Goal: Information Seeking & Learning: Learn about a topic

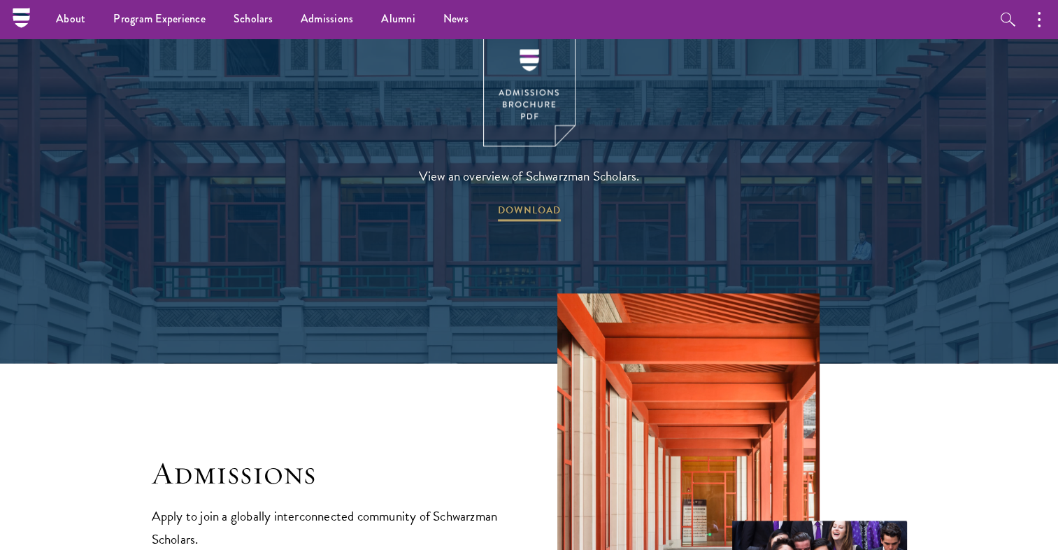
scroll to position [1977, 0]
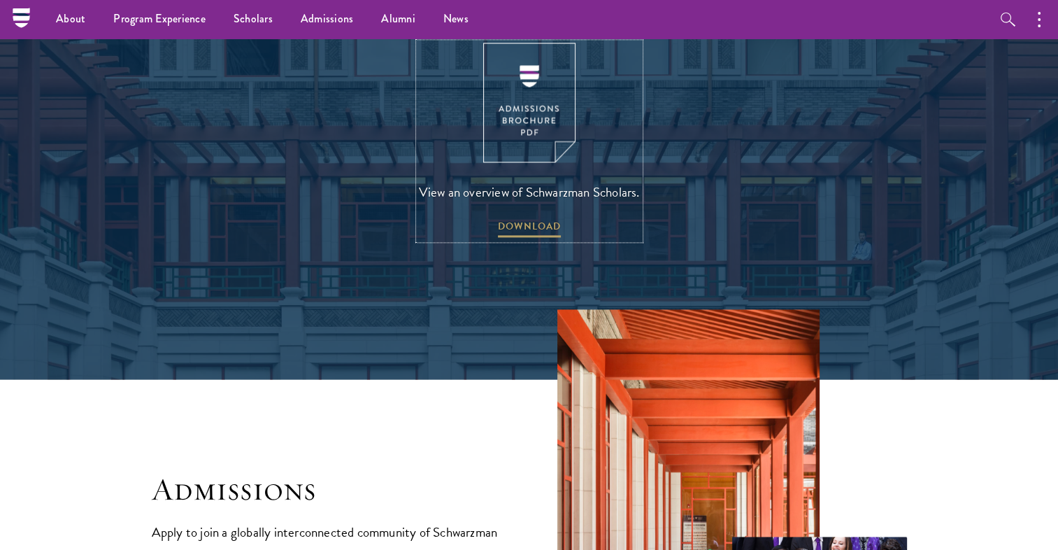
click at [530, 92] on img at bounding box center [529, 103] width 92 height 120
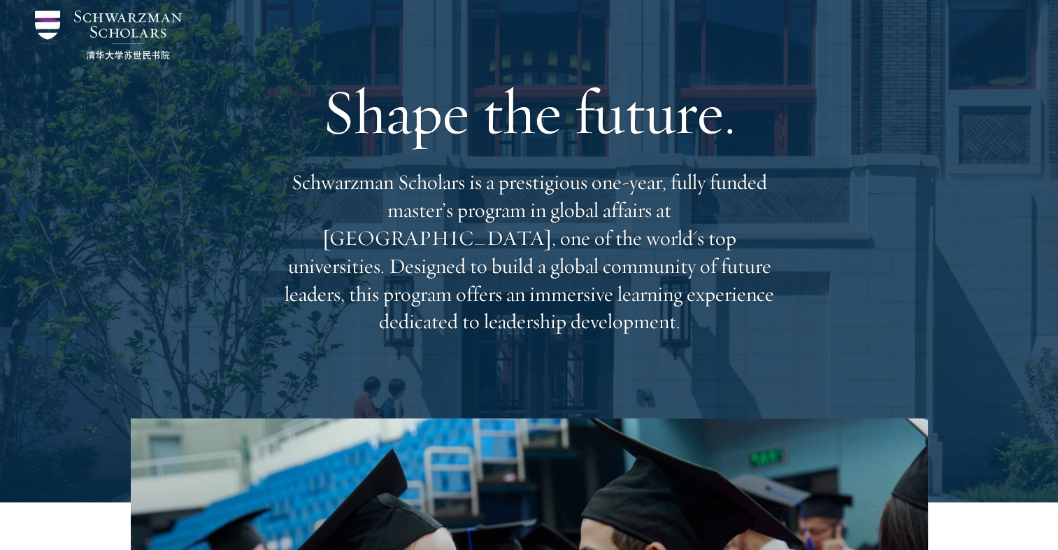
scroll to position [0, 0]
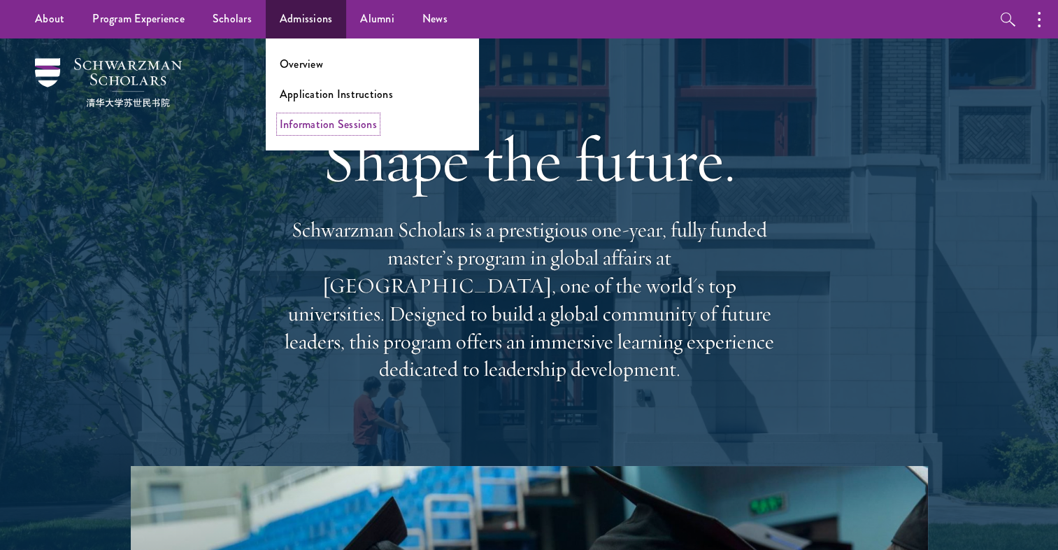
click at [333, 126] on link "Information Sessions" at bounding box center [328, 124] width 97 height 16
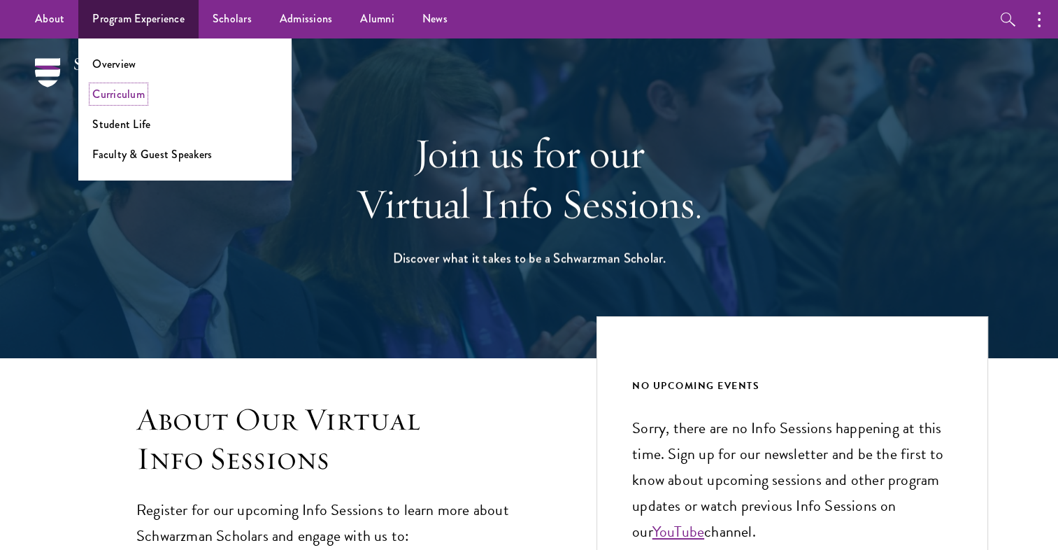
click at [129, 92] on link "Curriculum" at bounding box center [118, 94] width 52 height 16
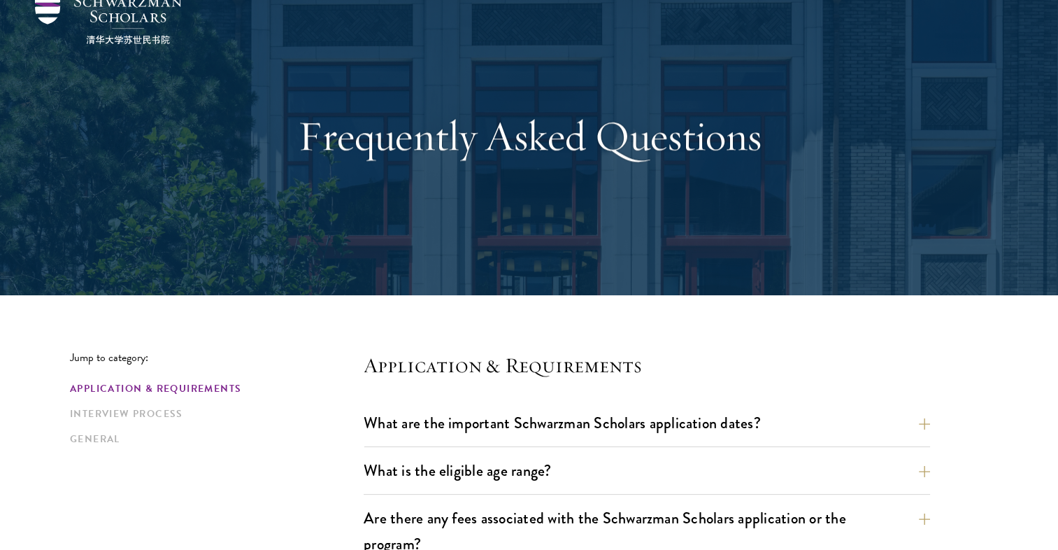
scroll to position [411, 0]
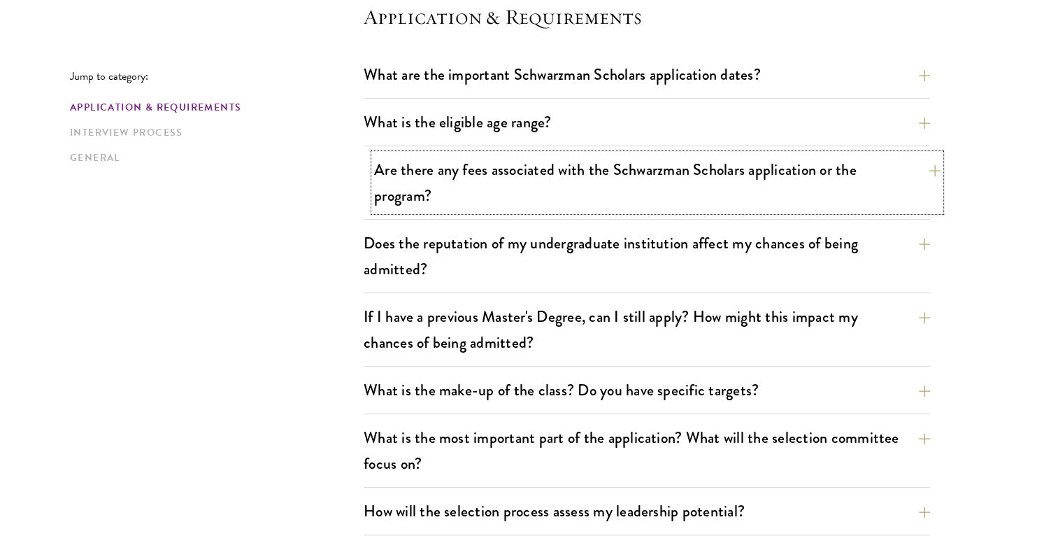
click at [871, 177] on button "Are there any fees associated with the Schwarzman Scholars application or the p…" at bounding box center [657, 182] width 566 height 57
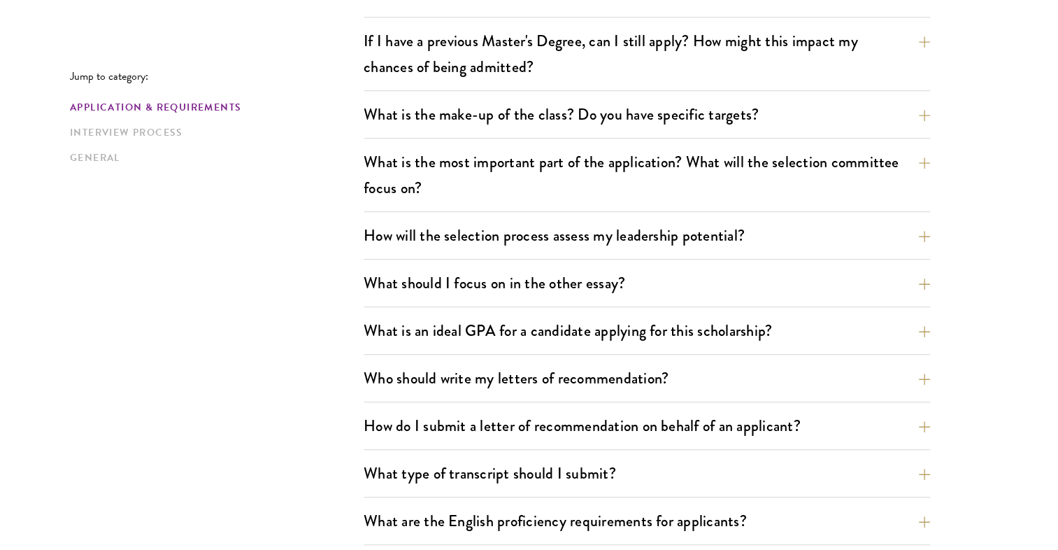
scroll to position [963, 0]
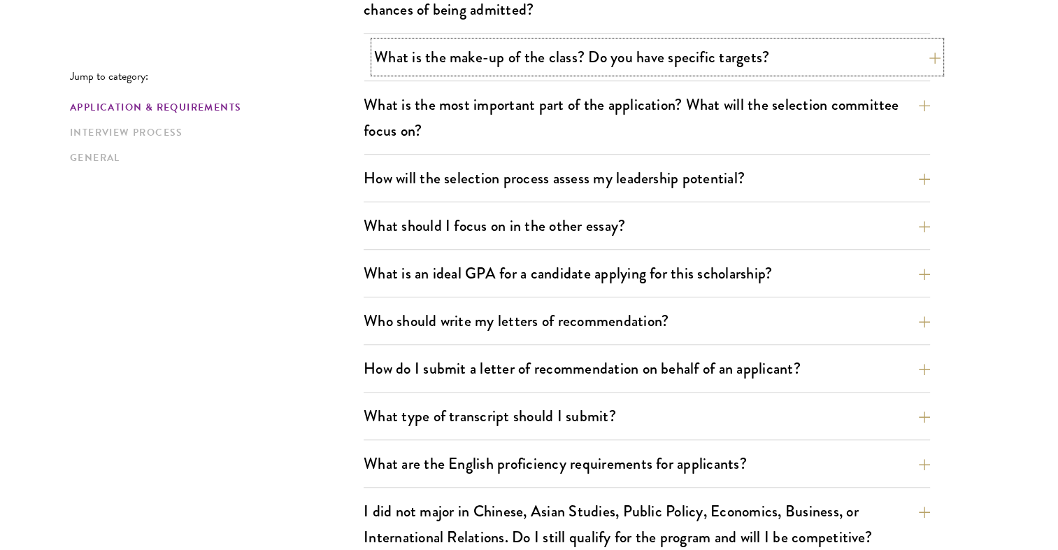
click at [759, 62] on button "What is the make-up of the class? Do you have specific targets?" at bounding box center [657, 56] width 566 height 31
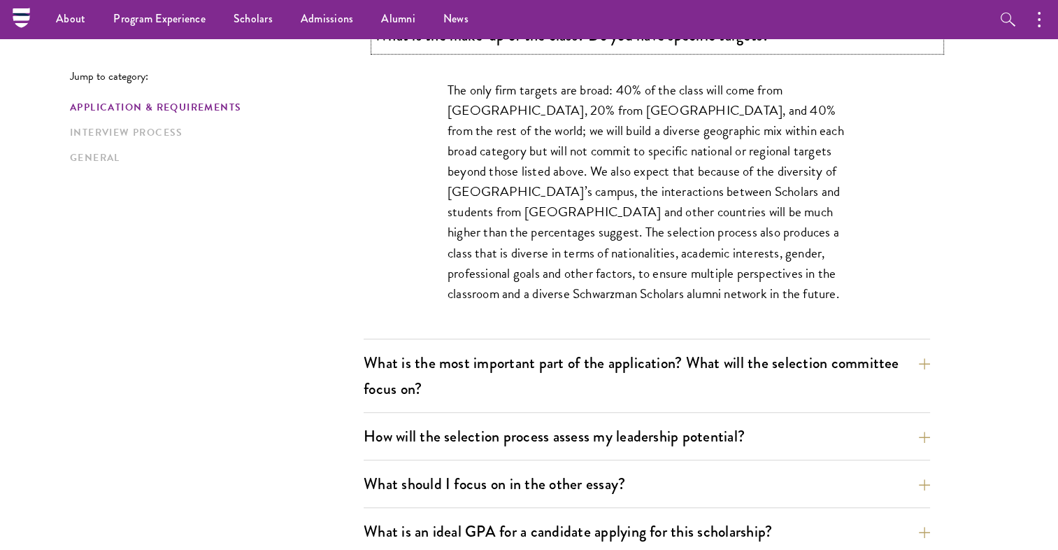
scroll to position [744, 0]
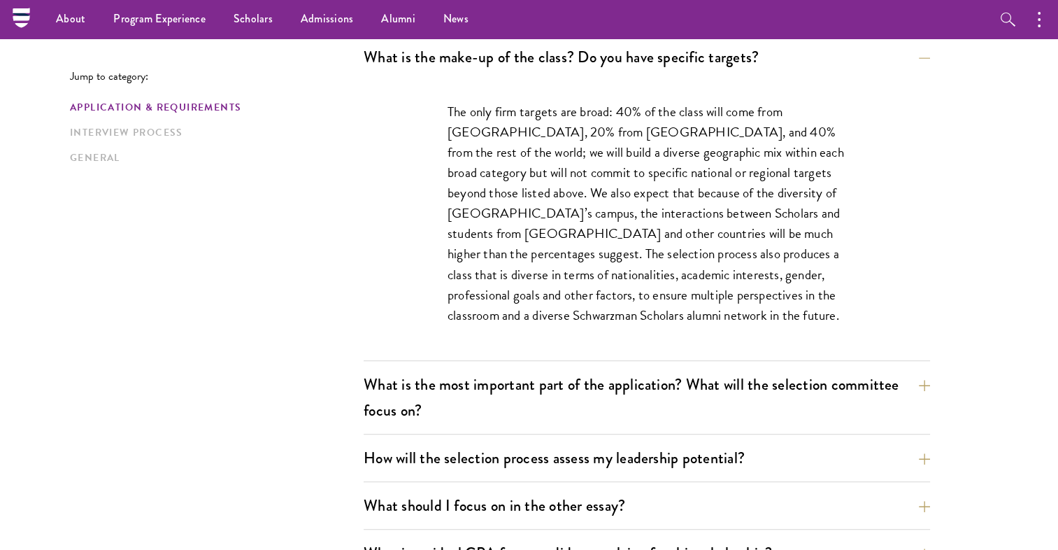
click at [694, 129] on p "The only firm targets are broad: 40% of the class will come from the United Sta…" at bounding box center [646, 213] width 399 height 224
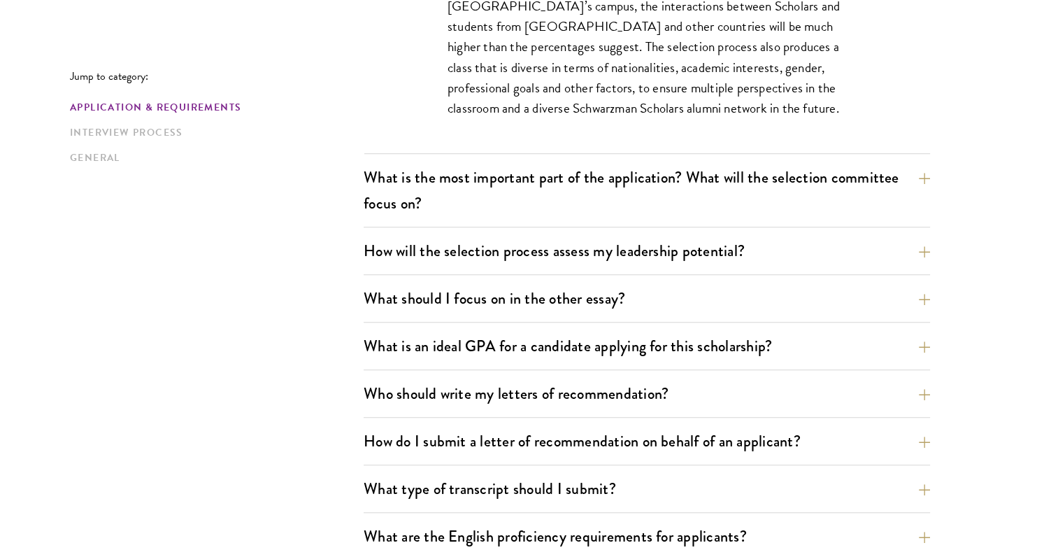
scroll to position [961, 0]
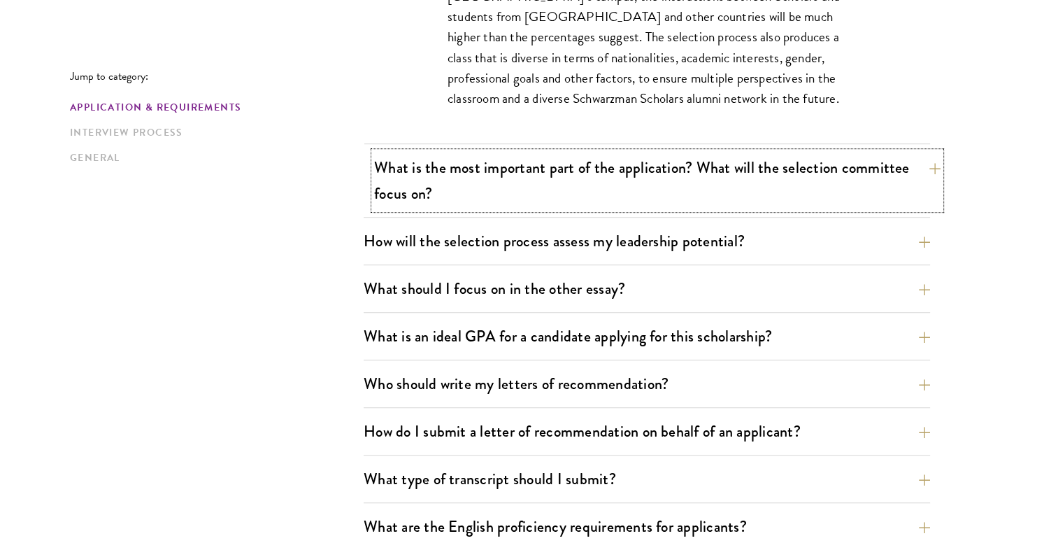
click at [801, 184] on button "What is the most important part of the application? What will the selection com…" at bounding box center [657, 180] width 566 height 57
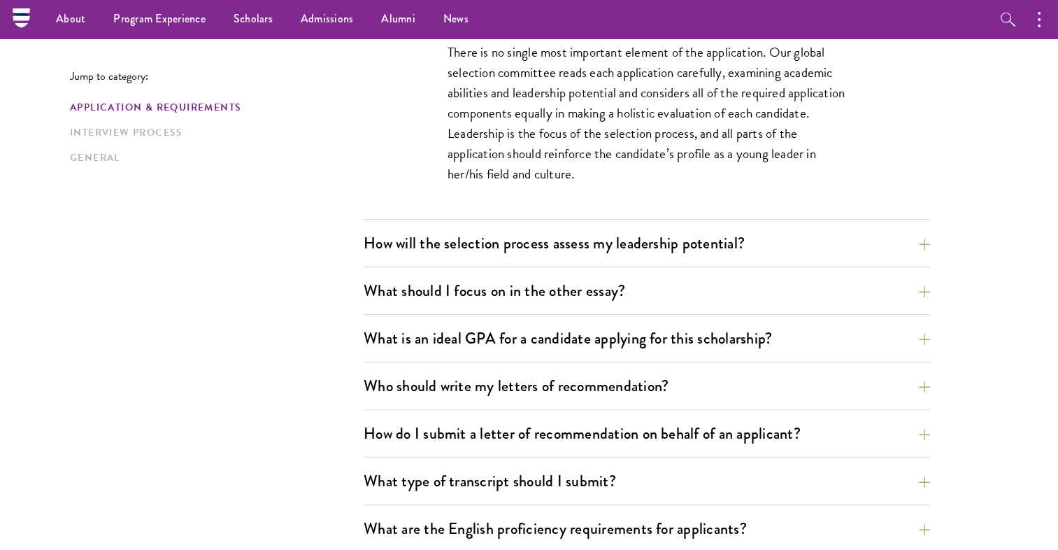
scroll to position [829, 0]
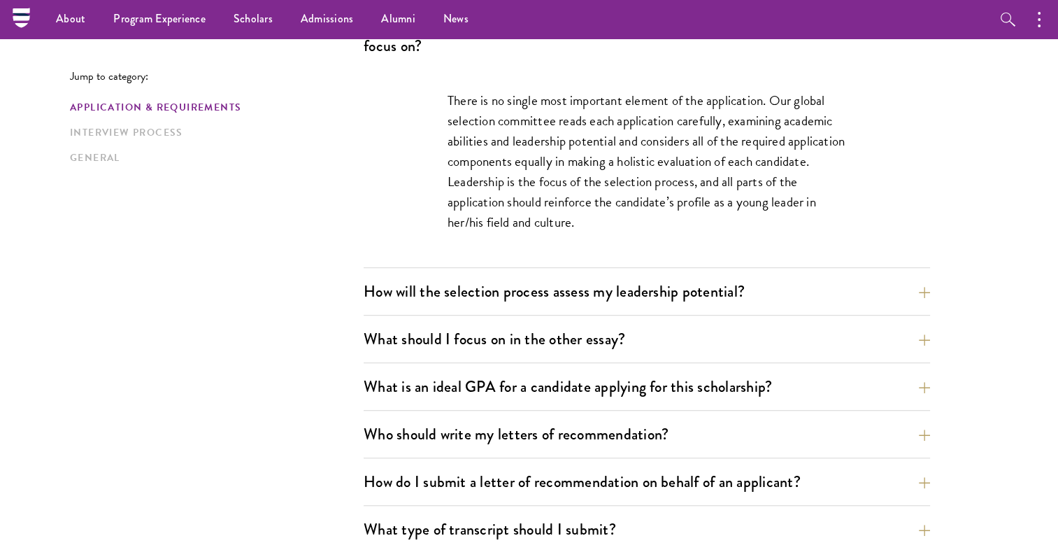
click at [784, 137] on p "There is no single most important element of the application. Our global select…" at bounding box center [646, 161] width 399 height 142
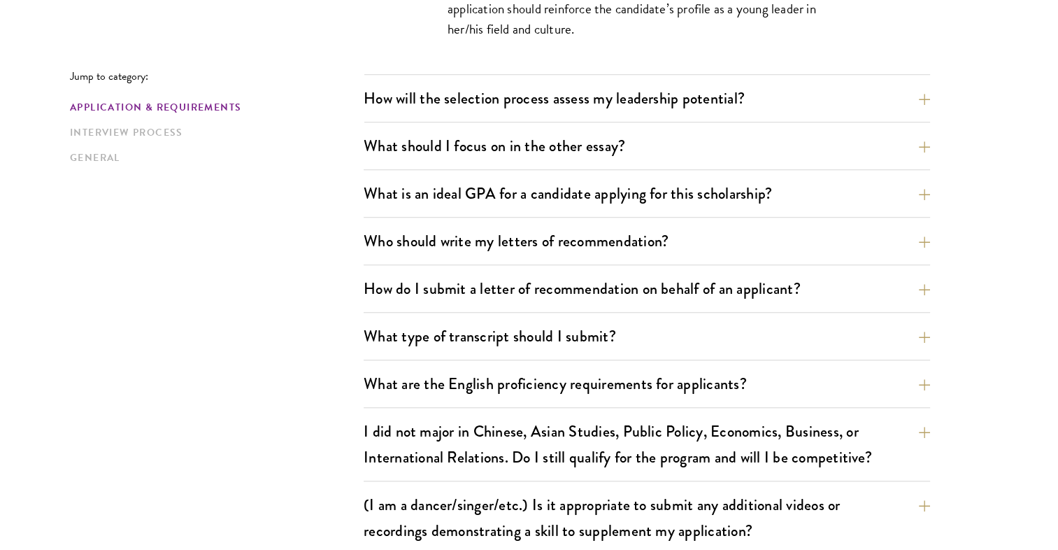
scroll to position [1026, 0]
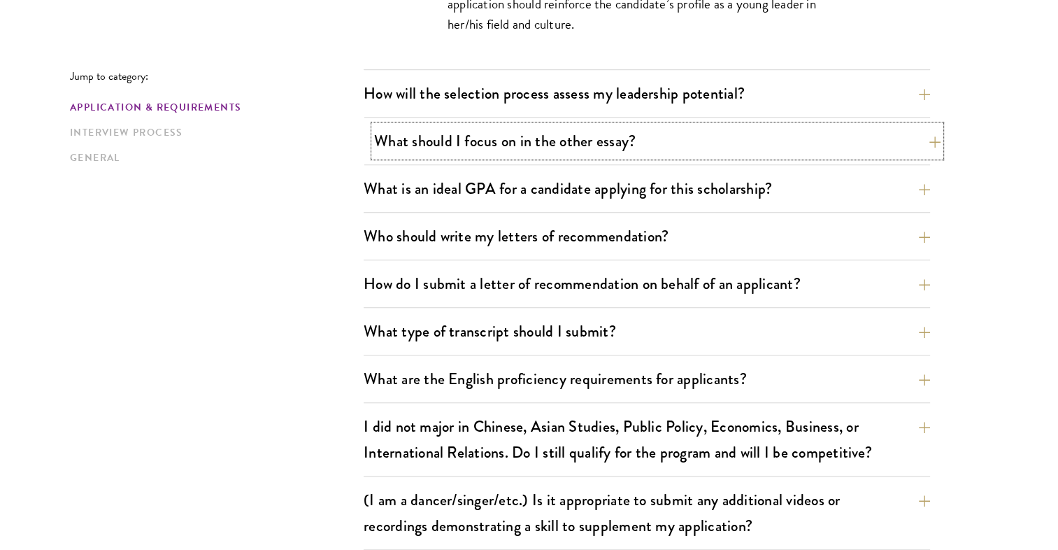
click at [906, 148] on button "What should I focus on in the other essay?" at bounding box center [657, 140] width 566 height 31
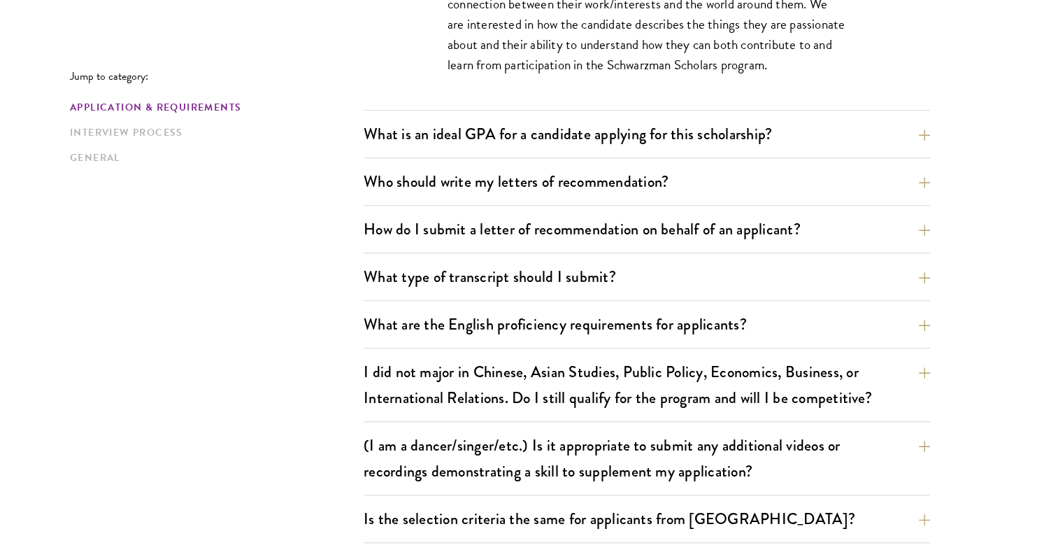
scroll to position [1148, 0]
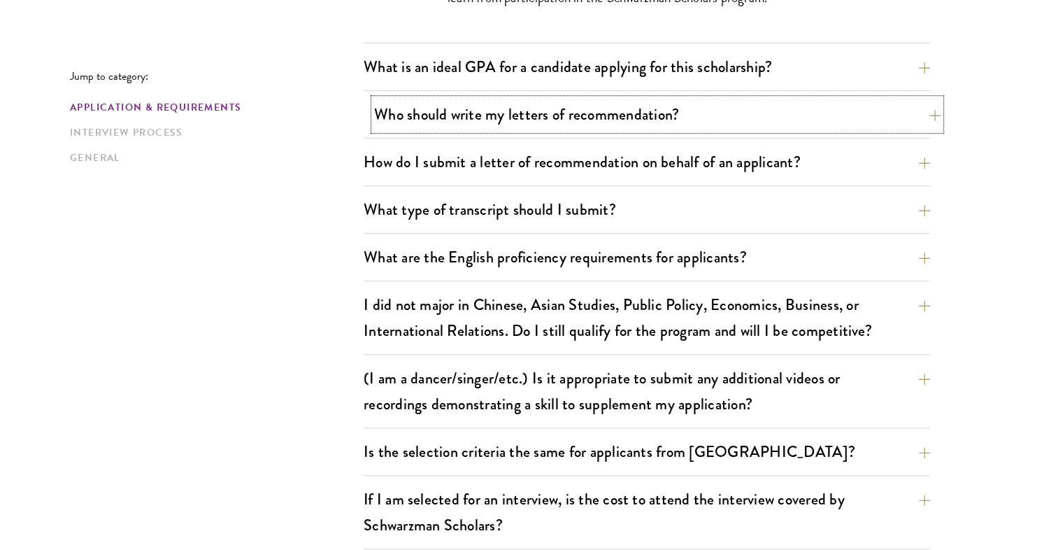
click at [750, 116] on button "Who should write my letters of recommendation?" at bounding box center [657, 114] width 566 height 31
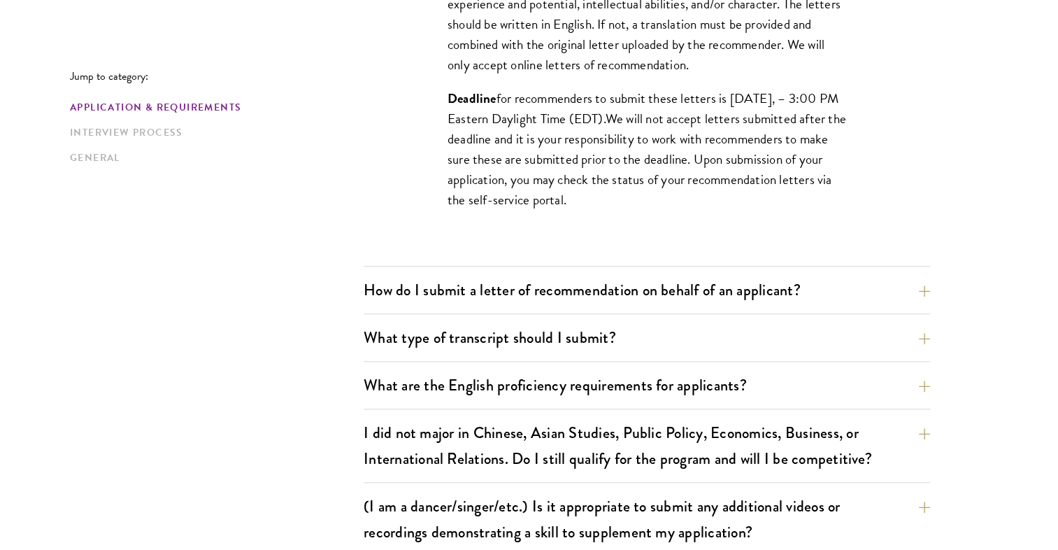
scroll to position [1503, 0]
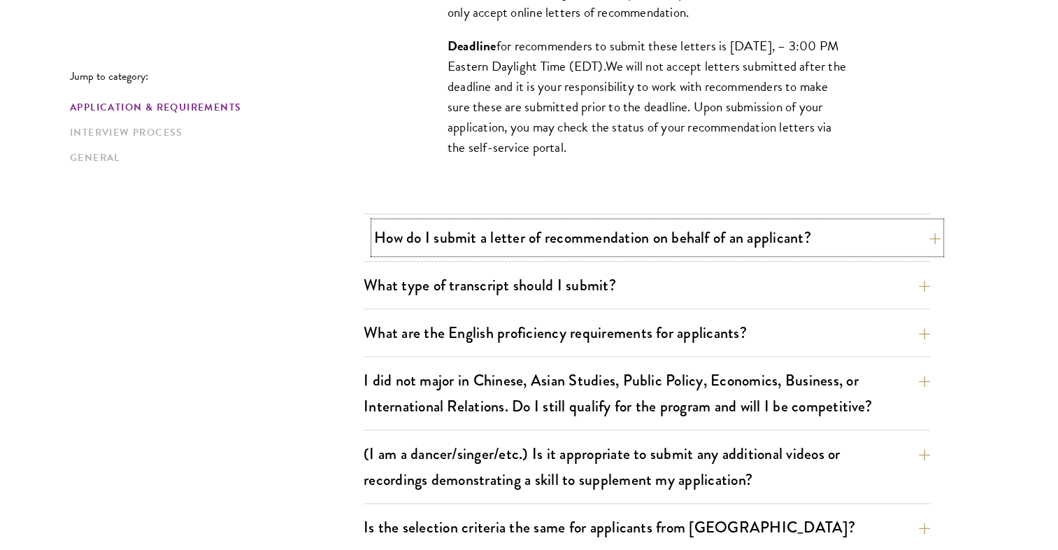
click at [882, 234] on button "How do I submit a letter of recommendation on behalf of an applicant?" at bounding box center [657, 237] width 566 height 31
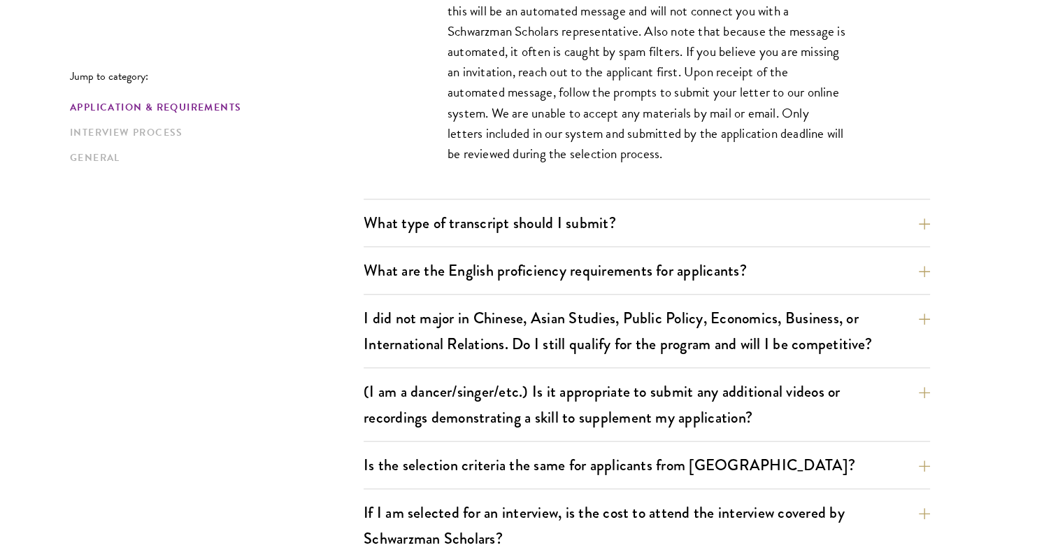
scroll to position [1368, 0]
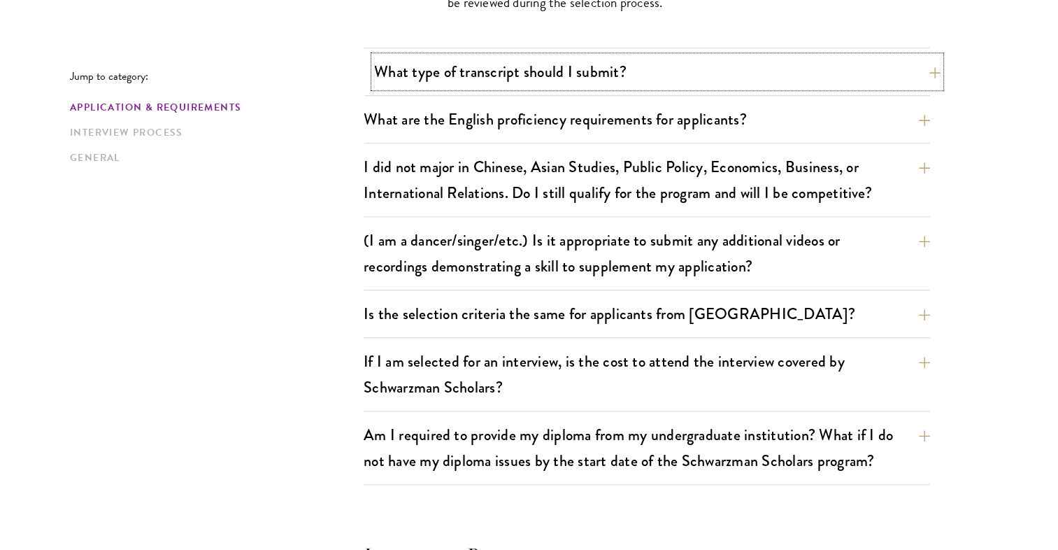
click at [697, 56] on button "What type of transcript should I submit?" at bounding box center [657, 71] width 566 height 31
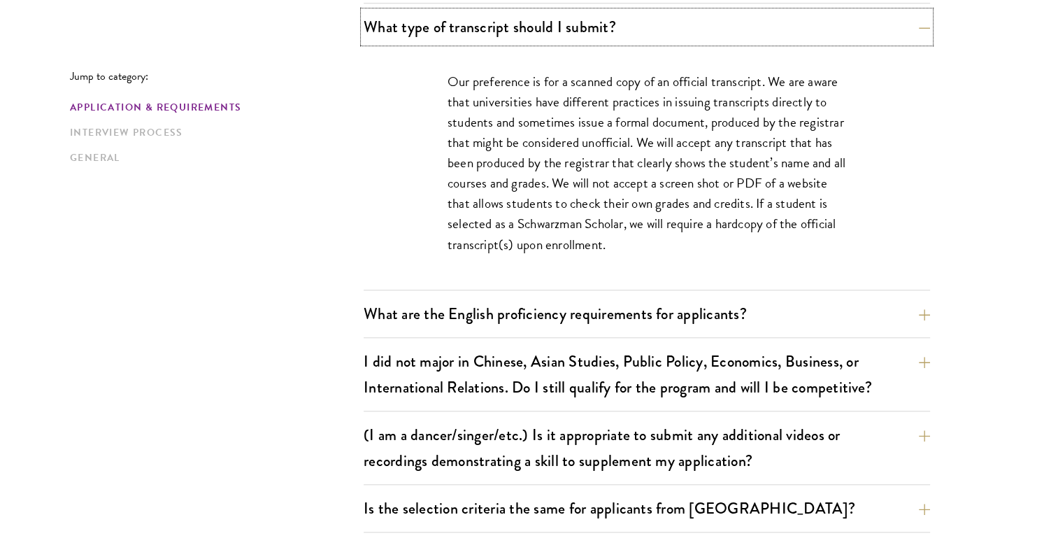
scroll to position [1142, 0]
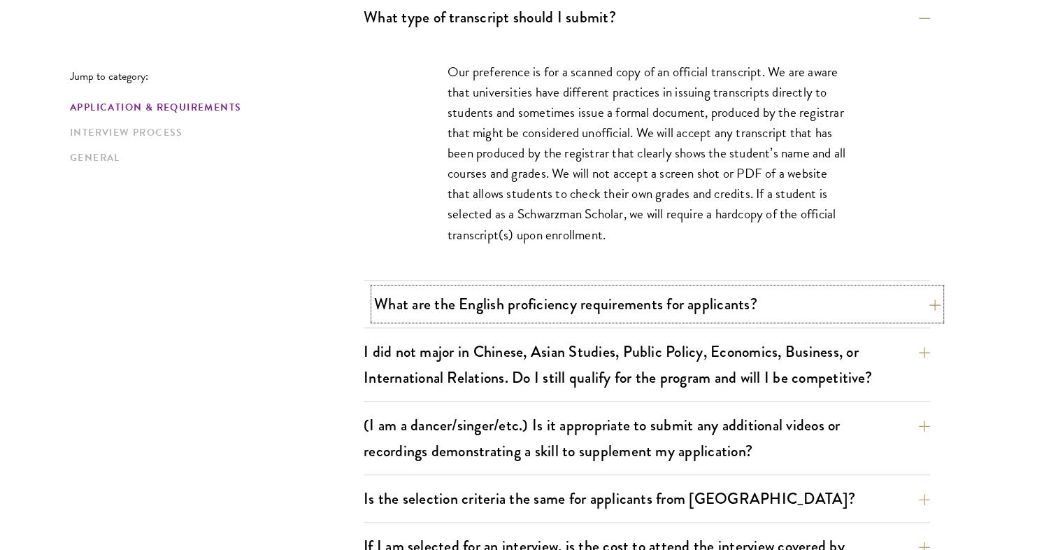
click at [796, 288] on button "What are the English proficiency requirements for applicants?" at bounding box center [657, 303] width 566 height 31
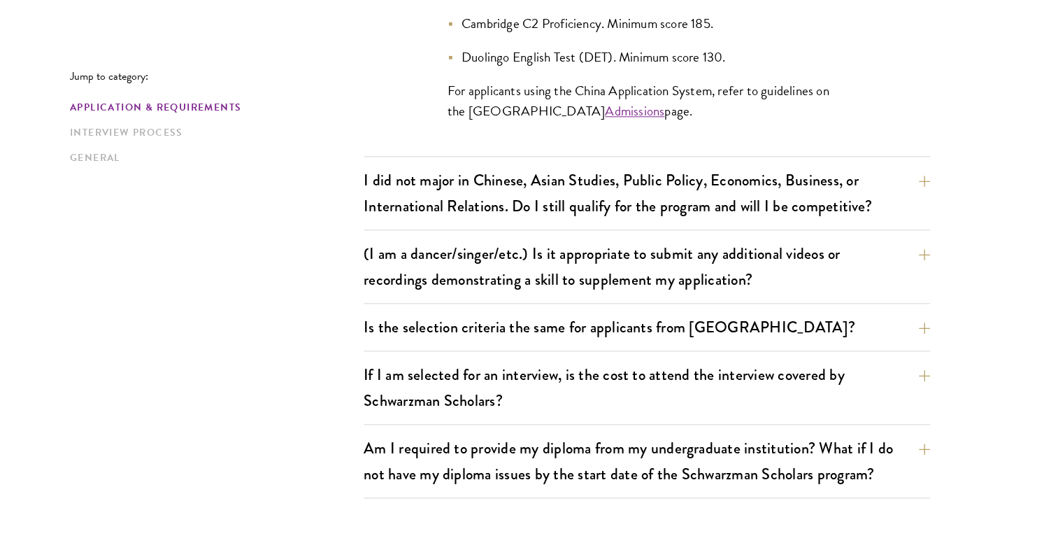
scroll to position [1583, 0]
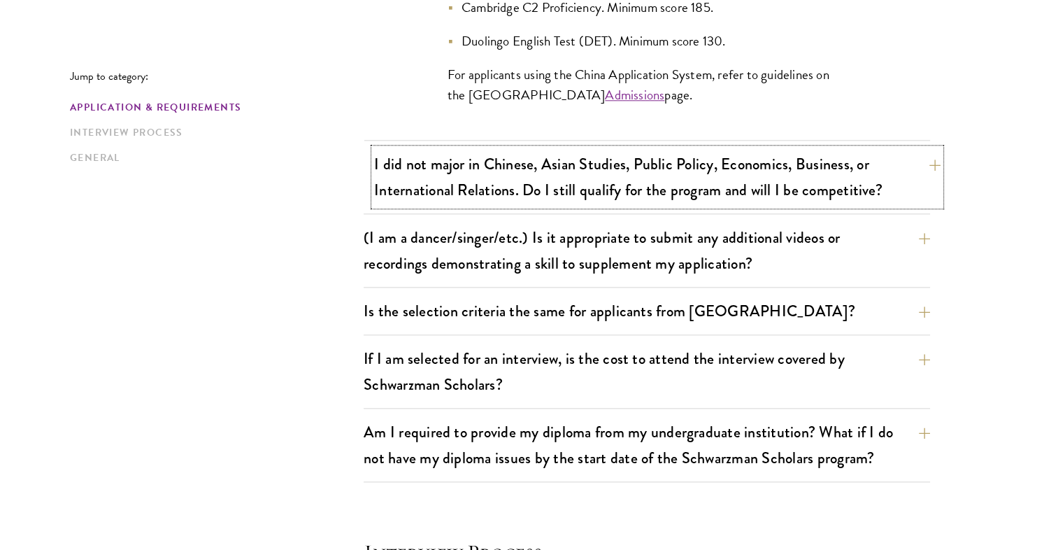
click at [817, 196] on button "I did not major in Chinese, Asian Studies, Public Policy, Economics, Business, …" at bounding box center [657, 176] width 566 height 57
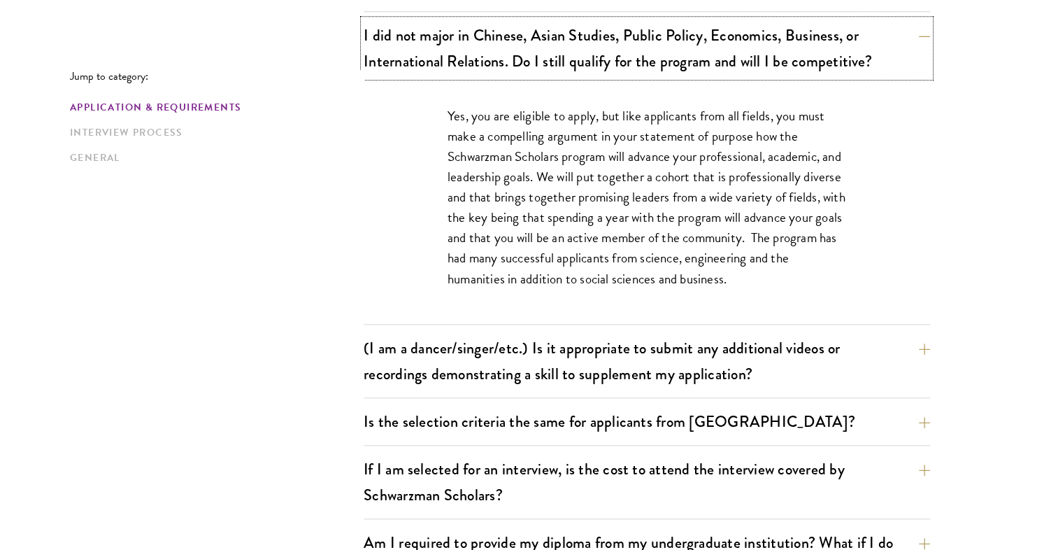
scroll to position [1229, 0]
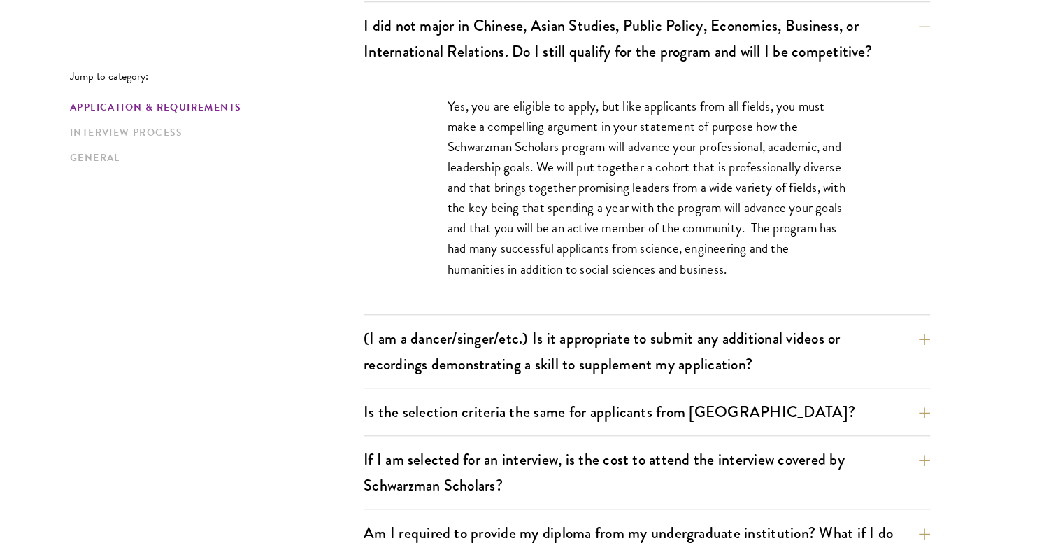
click at [878, 166] on div "Yes, you are eligible to apply, but like applicants from all fields, you must m…" at bounding box center [647, 194] width 482 height 239
click at [882, 322] on button "(I am a dancer/singer/etc.) Is it appropriate to submit any additional videos o…" at bounding box center [657, 350] width 566 height 57
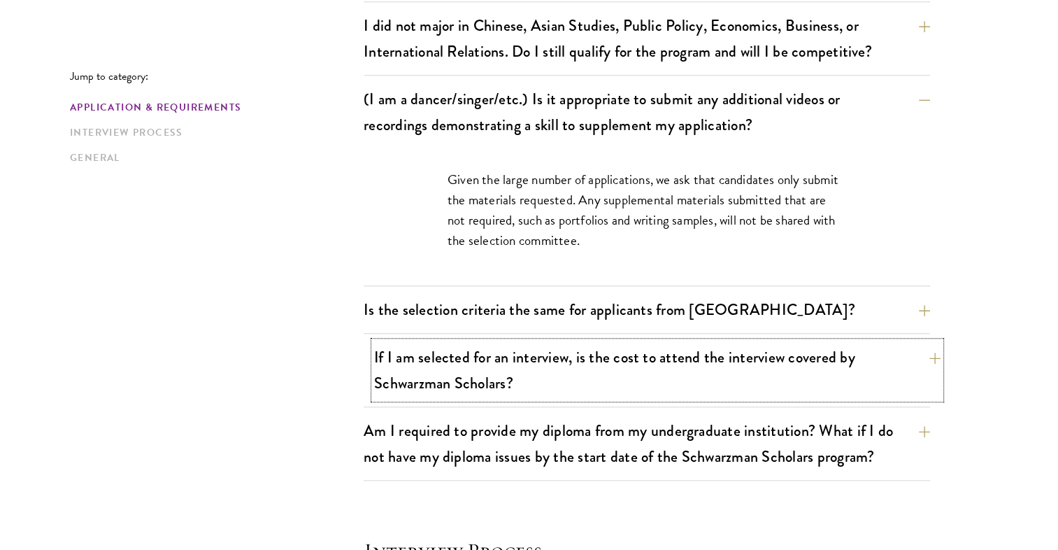
click at [740, 371] on button "If I am selected for an interview, is the cost to attend the interview covered …" at bounding box center [657, 369] width 566 height 57
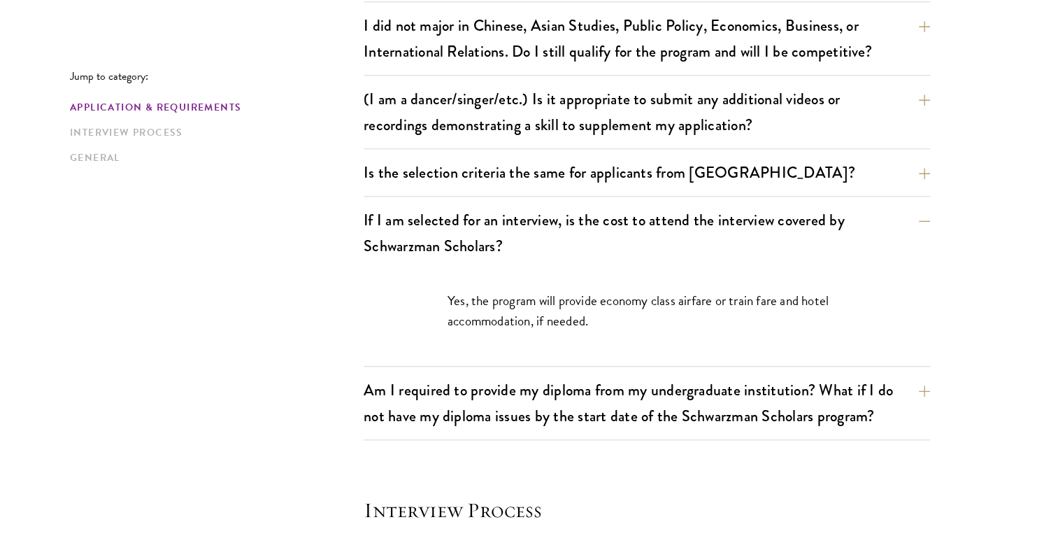
click at [667, 309] on p "Yes, the program will provide economy class airfare or train fare and hotel acc…" at bounding box center [646, 310] width 399 height 41
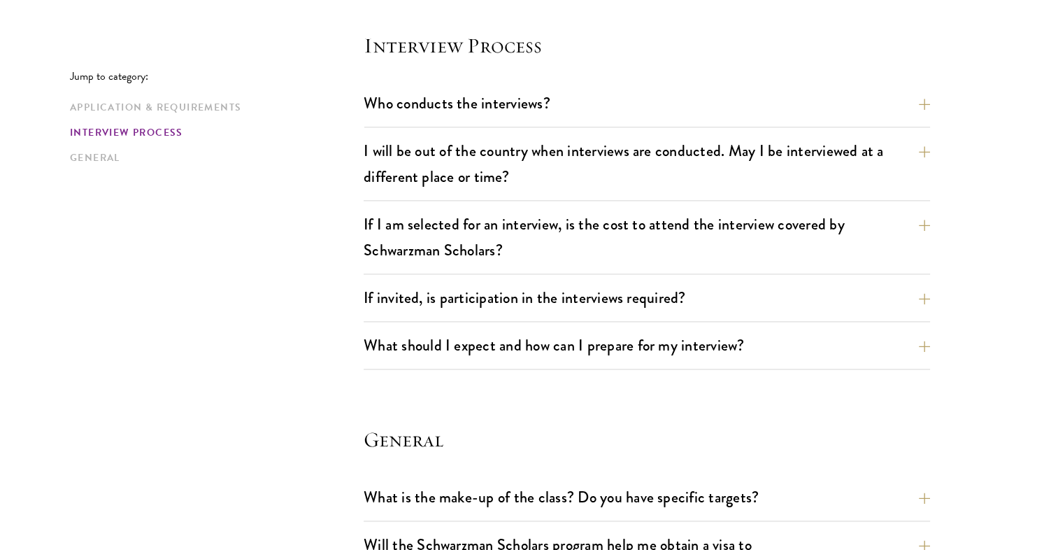
scroll to position [1703, 0]
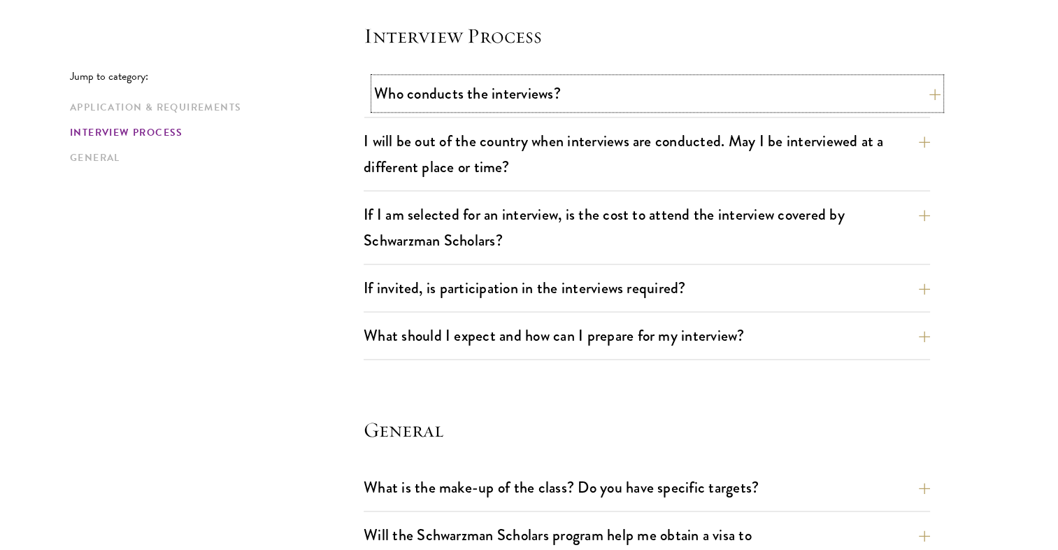
click at [634, 90] on button "Who conducts the interviews?" at bounding box center [657, 93] width 566 height 31
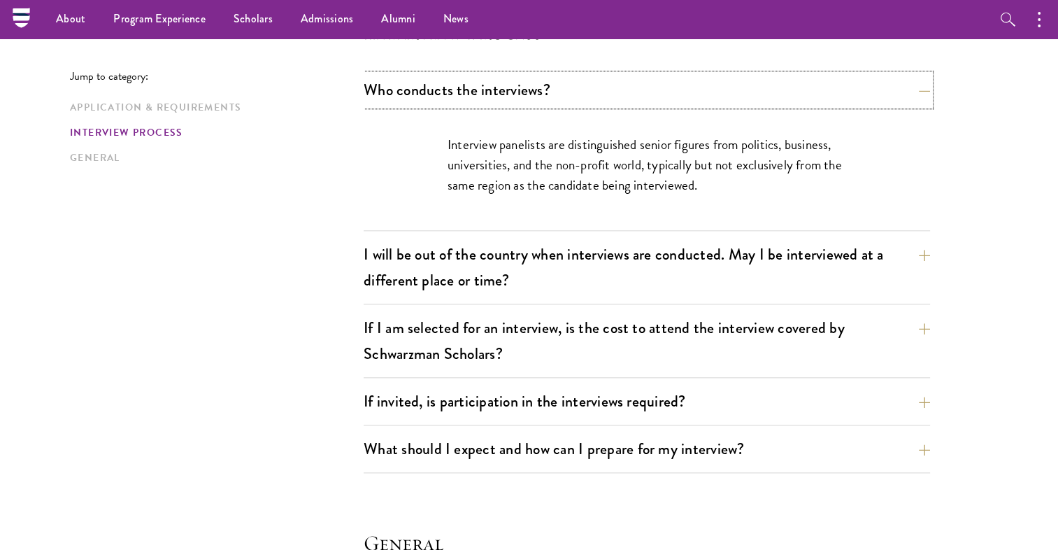
scroll to position [1607, 0]
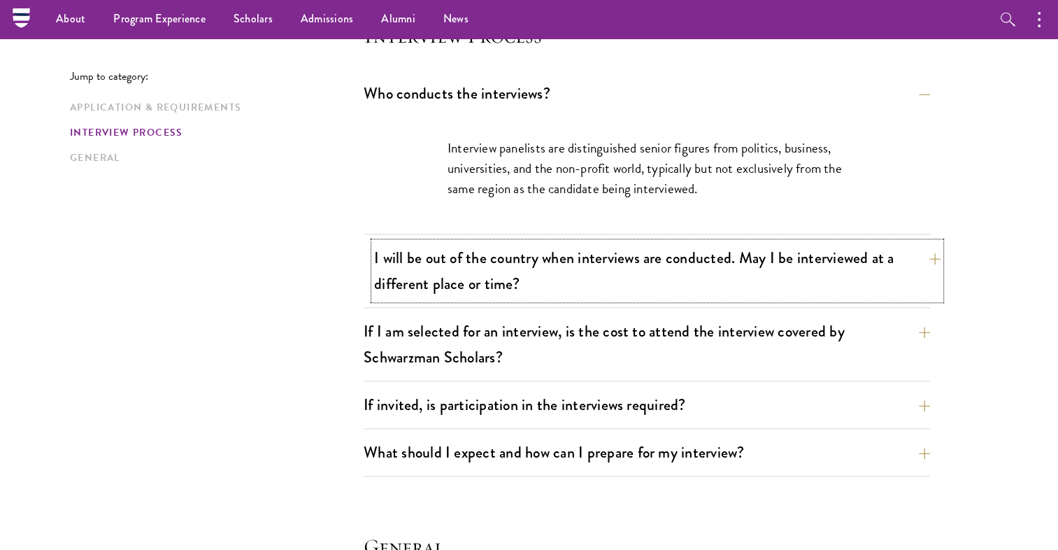
click at [840, 245] on button "I will be out of the country when interviews are conducted. May I be interviewe…" at bounding box center [657, 270] width 566 height 57
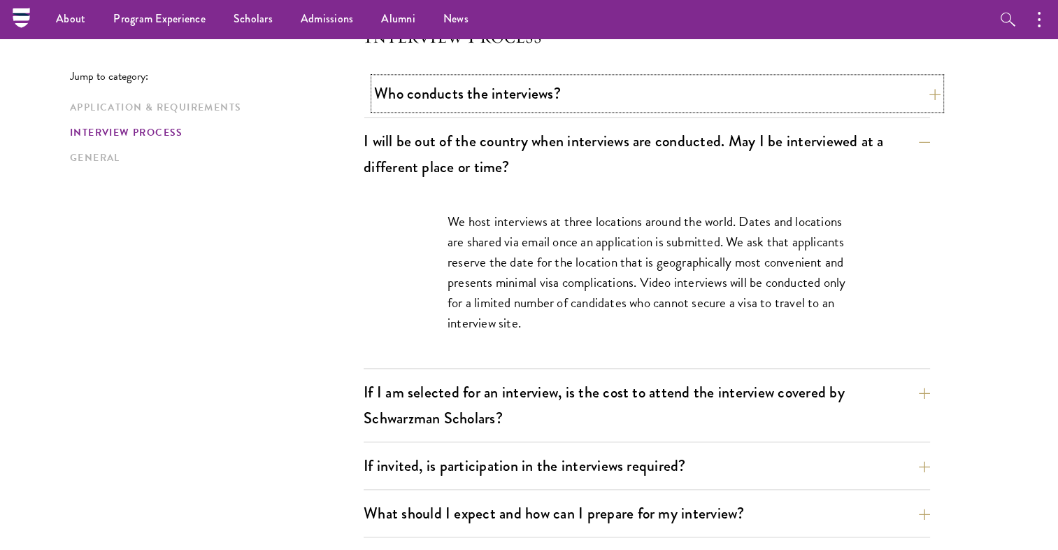
click at [707, 83] on button "Who conducts the interviews?" at bounding box center [657, 93] width 566 height 31
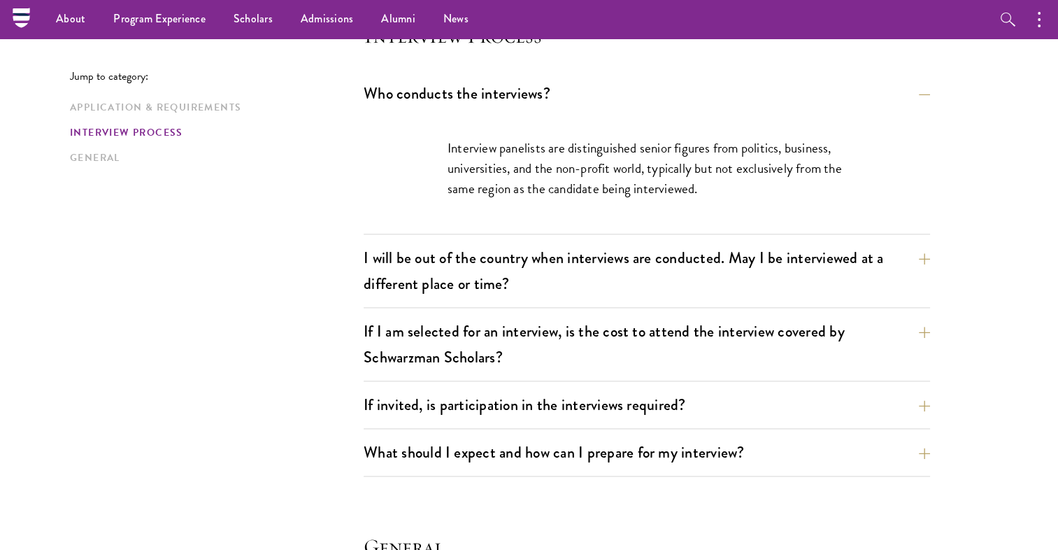
click at [705, 143] on p "Interview panelists are distinguished senior figures from politics, business, u…" at bounding box center [646, 168] width 399 height 61
click at [752, 410] on button "If invited, is participation in the interviews required?" at bounding box center [657, 404] width 566 height 31
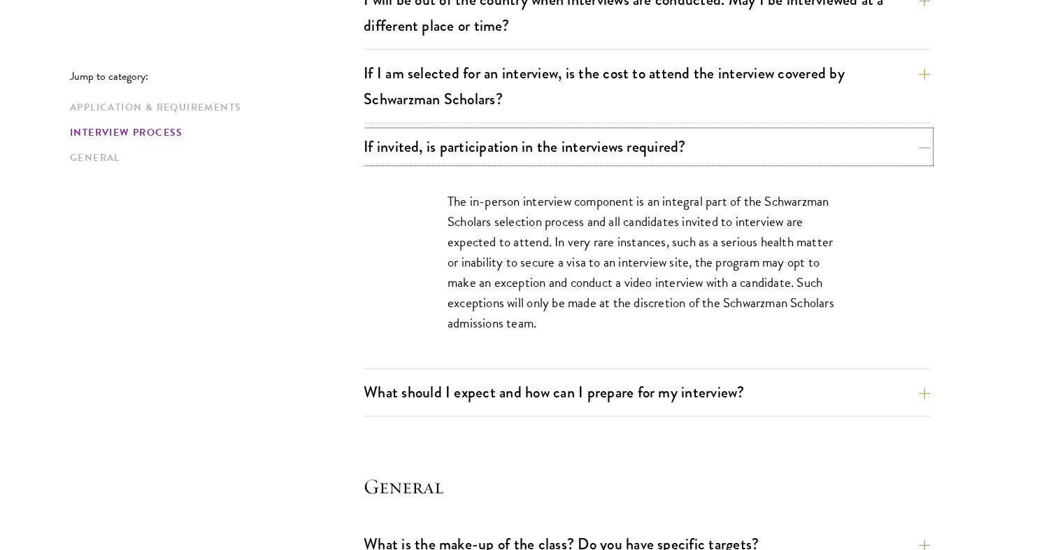
scroll to position [1758, 0]
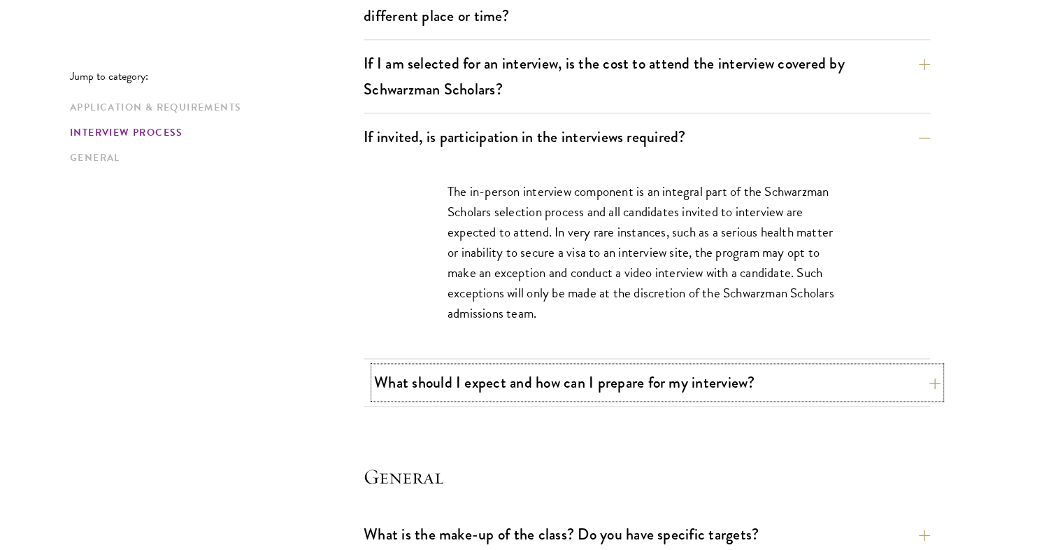
click at [638, 387] on button "What should I expect and how can I prepare for my interview?" at bounding box center [657, 381] width 566 height 31
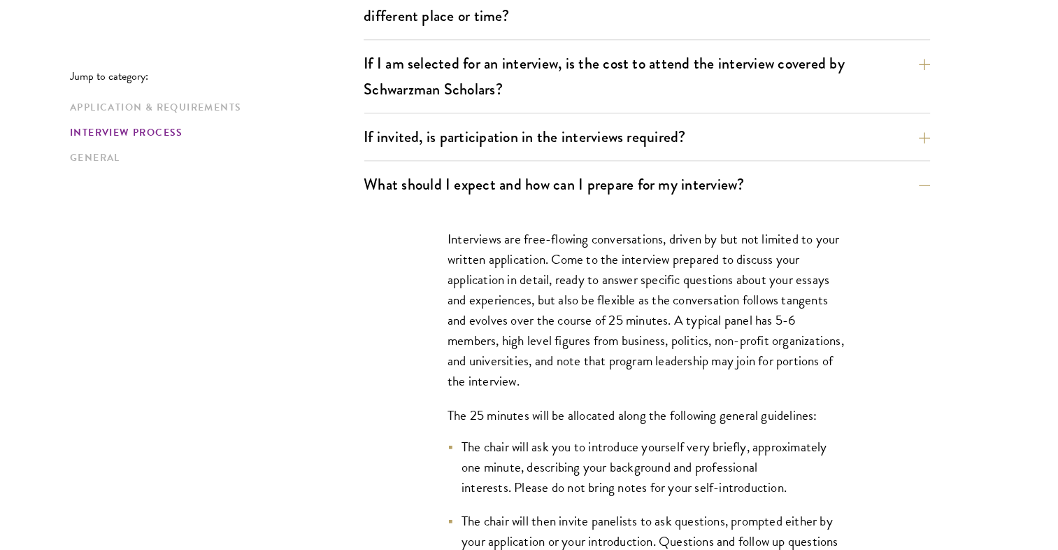
click at [681, 385] on p "Interviews are free-flowing conversations, driven by but not limited to your wr…" at bounding box center [646, 310] width 399 height 163
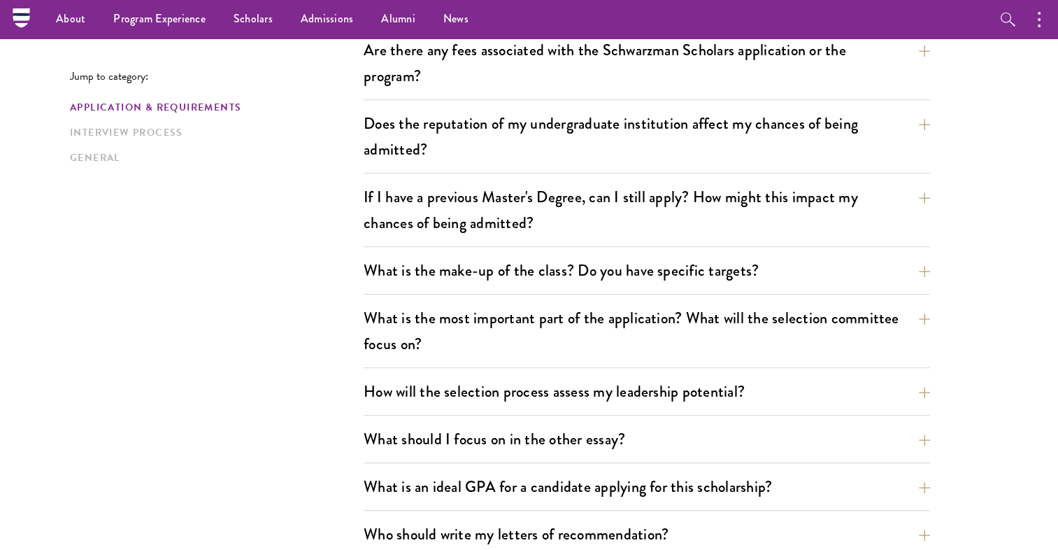
scroll to position [100, 0]
